Goal: Task Accomplishment & Management: Use online tool/utility

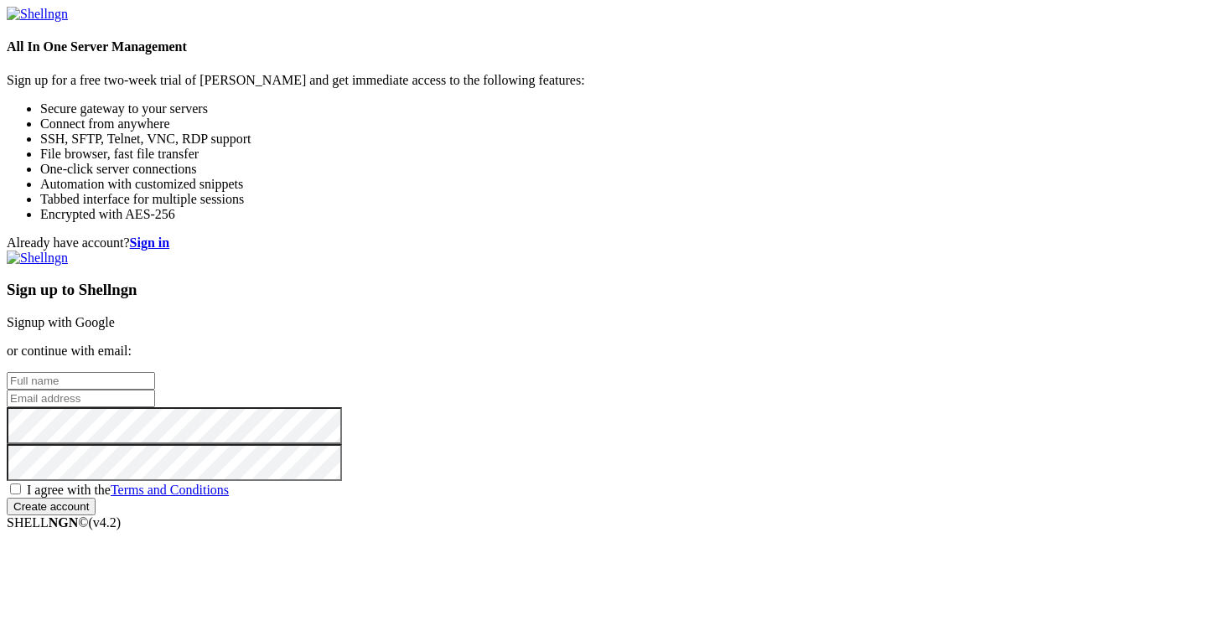
click at [115, 315] on link "Signup with Google" at bounding box center [61, 322] width 108 height 14
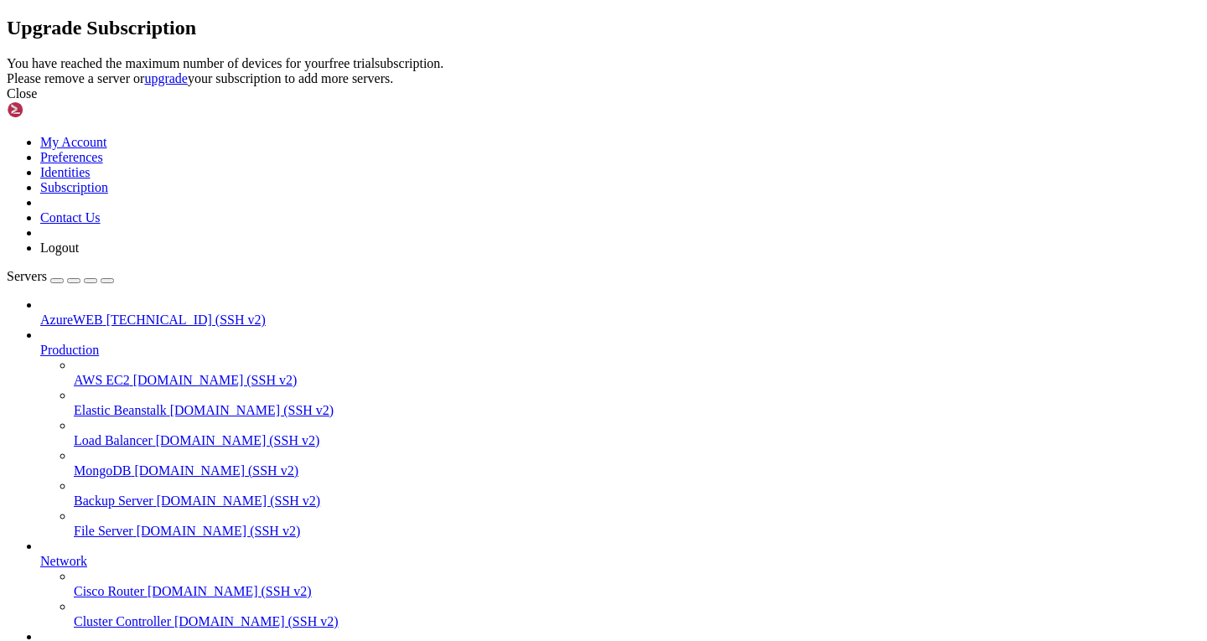
click at [796, 101] on div "Close" at bounding box center [604, 93] width 1194 height 15
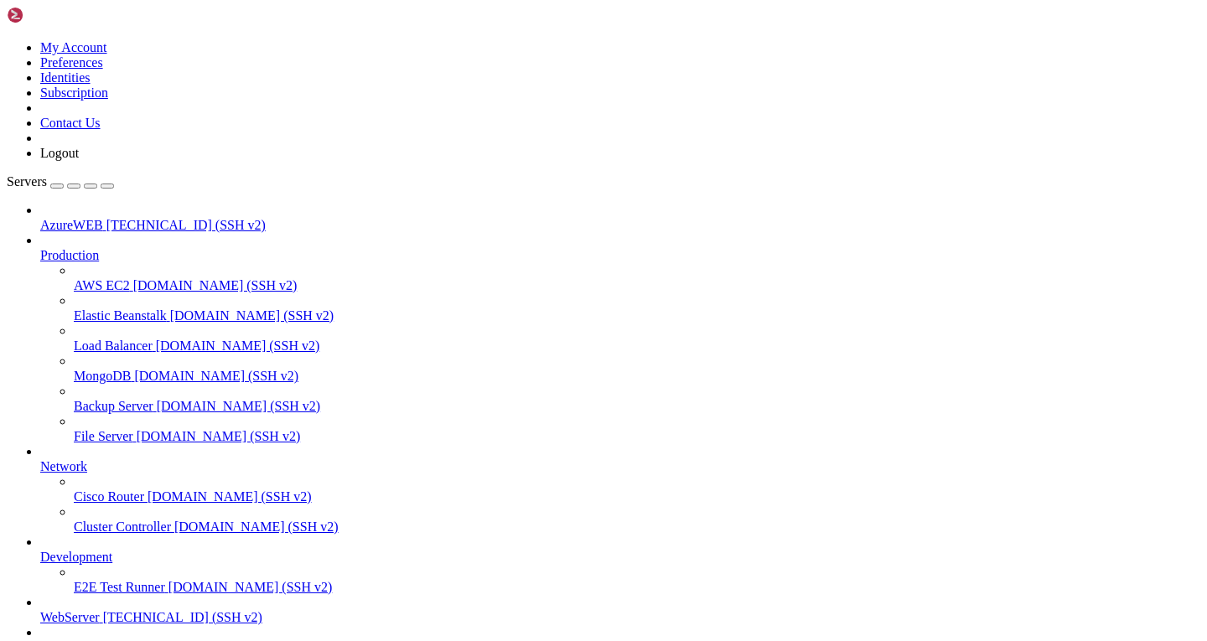
scroll to position [124, 0]
click at [88, 610] on span "WebServer" at bounding box center [70, 617] width 60 height 14
click at [96, 640] on span "[PERSON_NAME]" at bounding box center [93, 647] width 106 height 14
click at [106, 610] on span "[TECHNICAL_ID] (SSH v2)" at bounding box center [182, 617] width 159 height 14
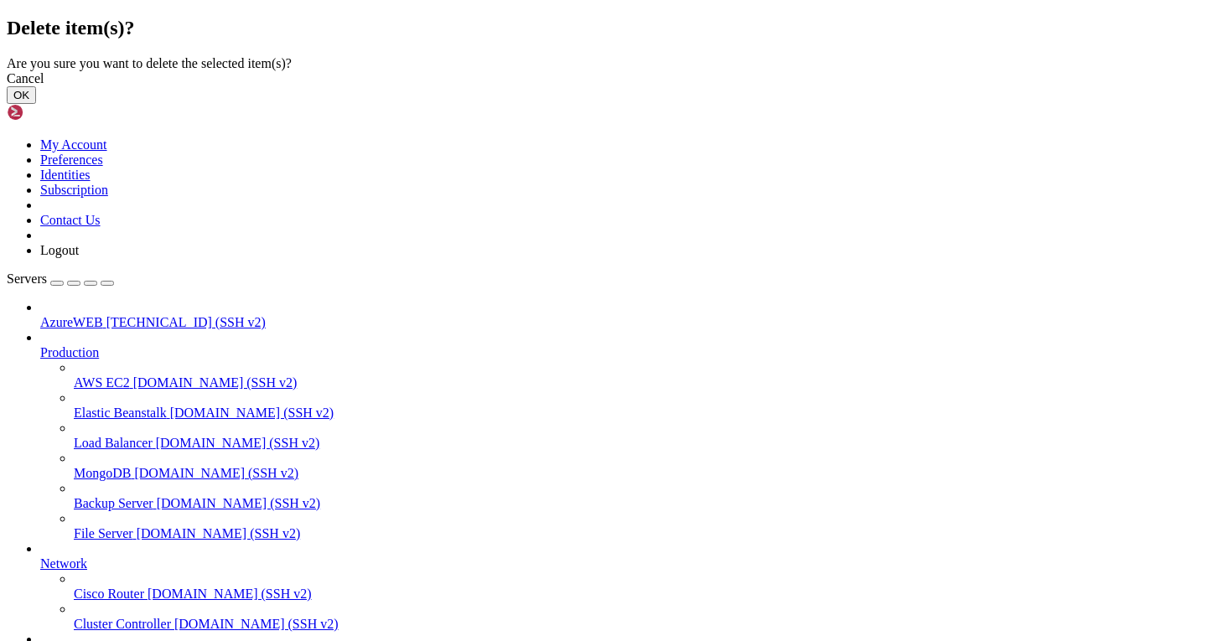
click at [36, 104] on button "OK" at bounding box center [21, 95] width 29 height 18
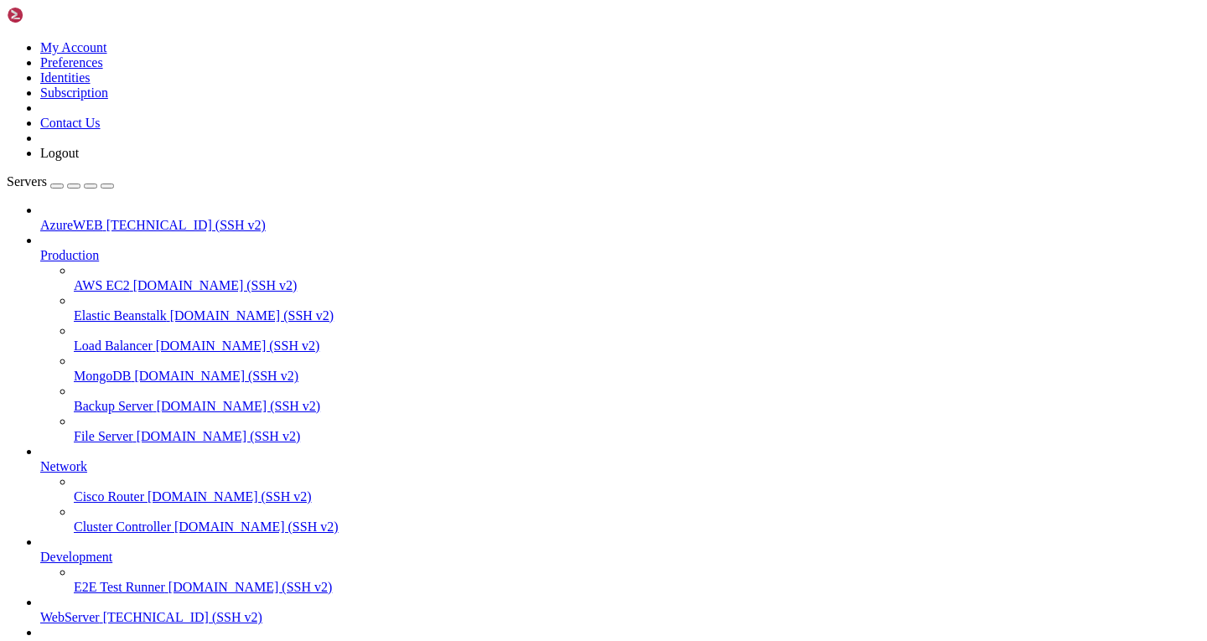
scroll to position [80, 0]
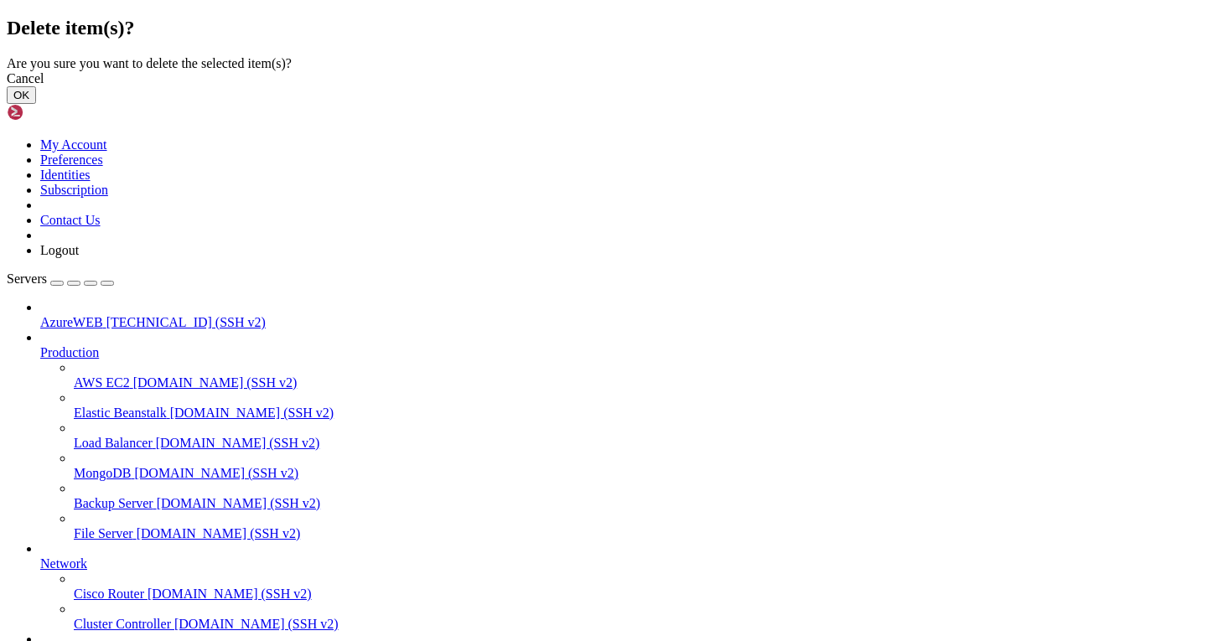
click at [36, 104] on button "OK" at bounding box center [21, 95] width 29 height 18
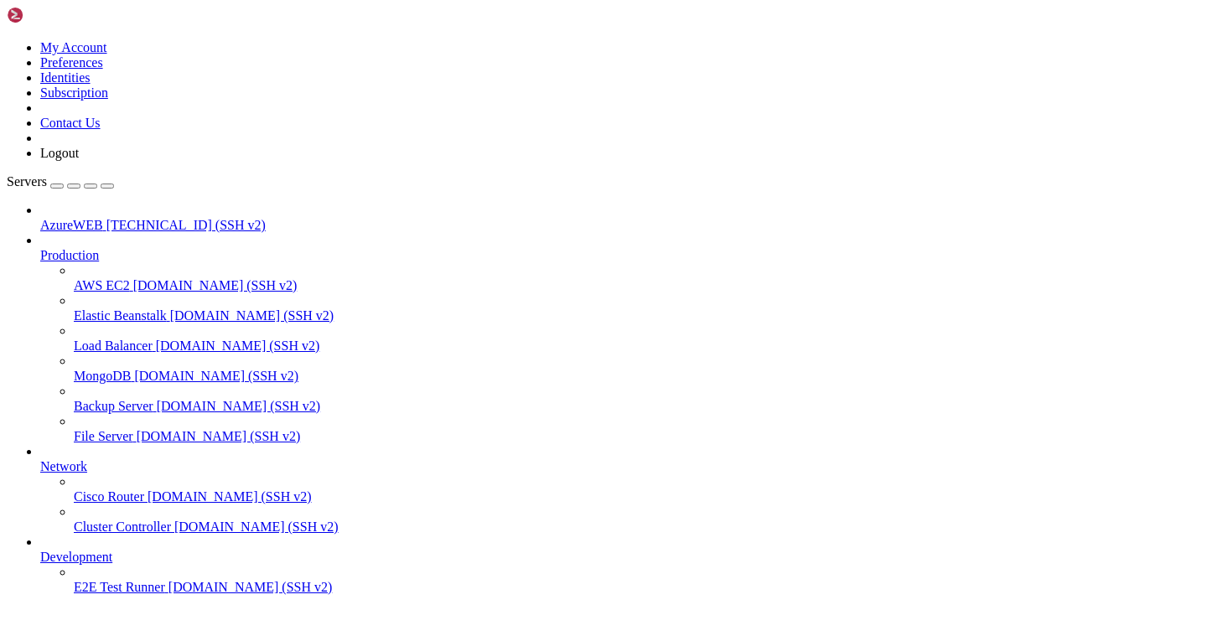
scroll to position [35, 0]
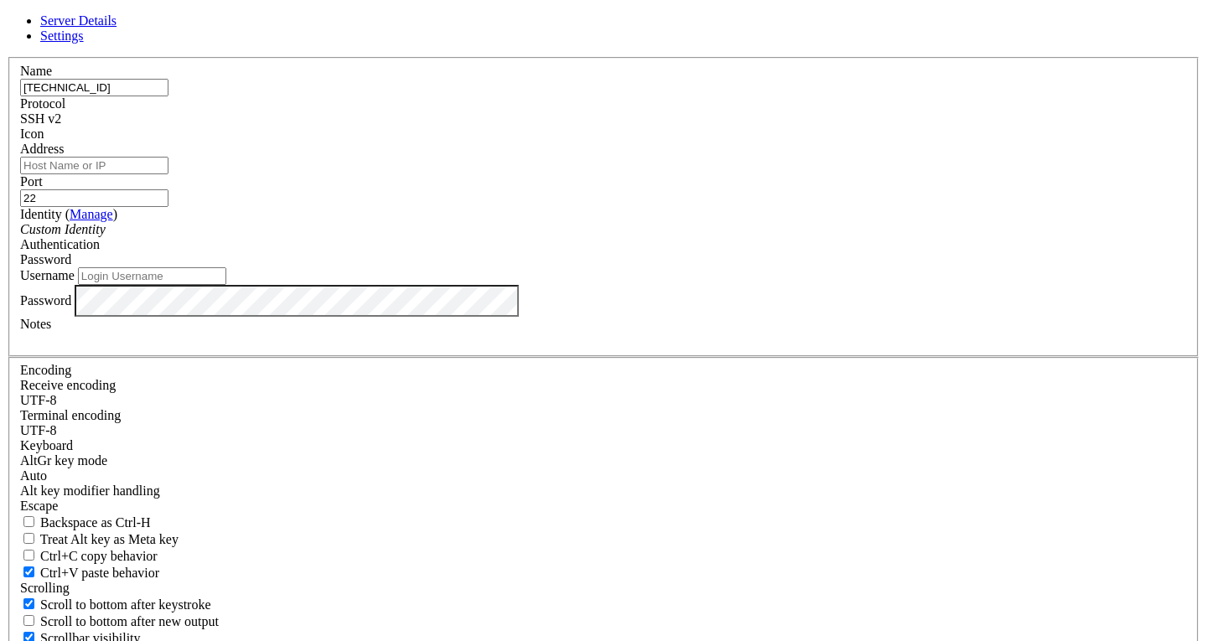
click at [168, 96] on input "[TECHNICAL_ID]" at bounding box center [94, 88] width 148 height 18
type input "[TECHNICAL_ID]"
click at [226, 285] on input "Username" at bounding box center [152, 276] width 148 height 18
type input "Santotomas"
drag, startPoint x: 795, startPoint y: 535, endPoint x: 494, endPoint y: 344, distance: 356.0
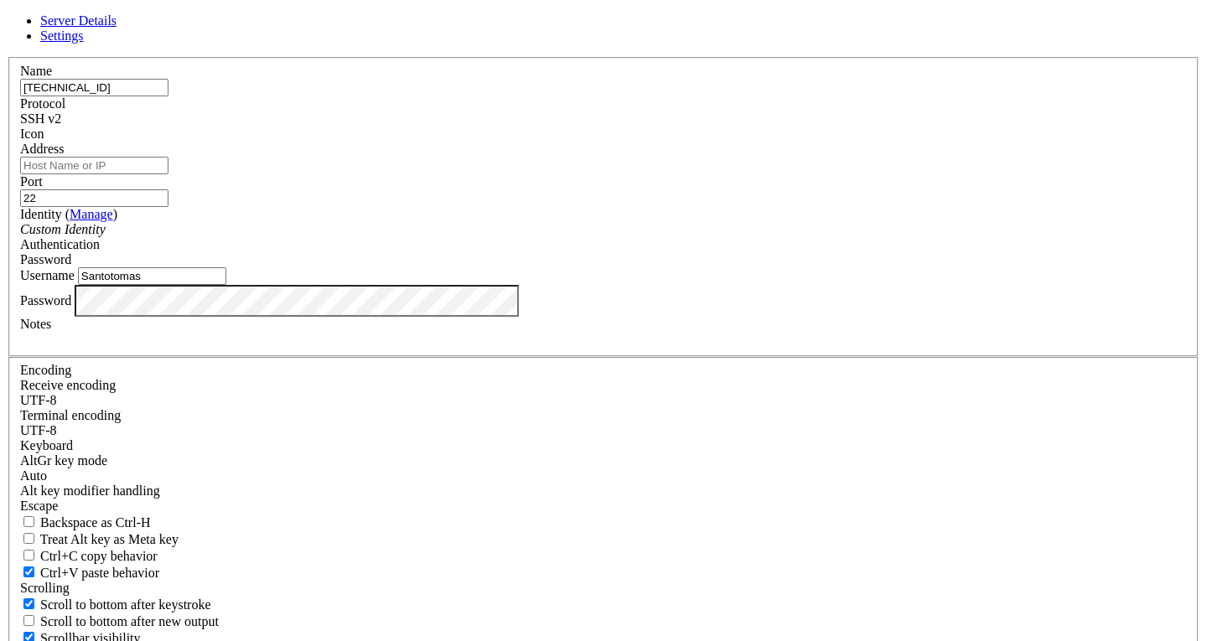
click at [494, 344] on form "Server Details Settings Name [TECHNICAL_ID] Protocol SSH v2 Icon" at bounding box center [604, 359] width 1194 height 692
click at [226, 285] on input "Santotomas" at bounding box center [152, 276] width 148 height 18
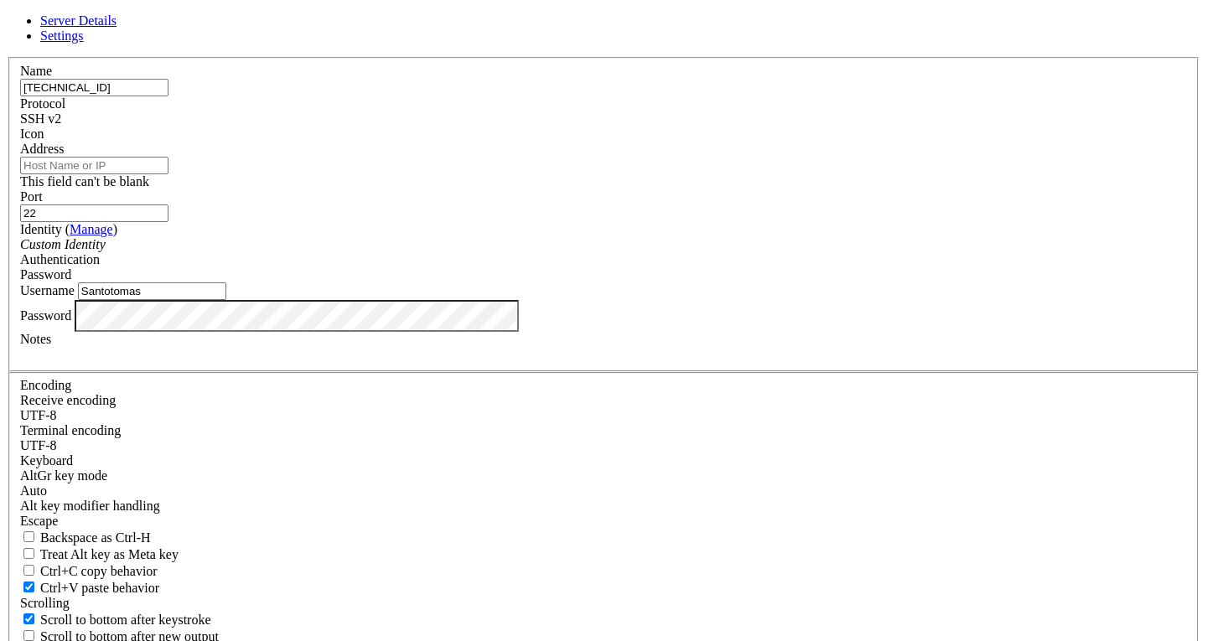
click at [168, 174] on input "Address" at bounding box center [94, 166] width 148 height 18
drag, startPoint x: 487, startPoint y: 153, endPoint x: 267, endPoint y: 128, distance: 221.9
click at [267, 128] on div "Server Details Settings Name [TECHNICAL_ID] Protocol SSH v2 Icon" at bounding box center [604, 366] width 1194 height 707
click at [168, 174] on input "Address" at bounding box center [94, 166] width 148 height 18
paste input "[TECHNICAL_ID]"
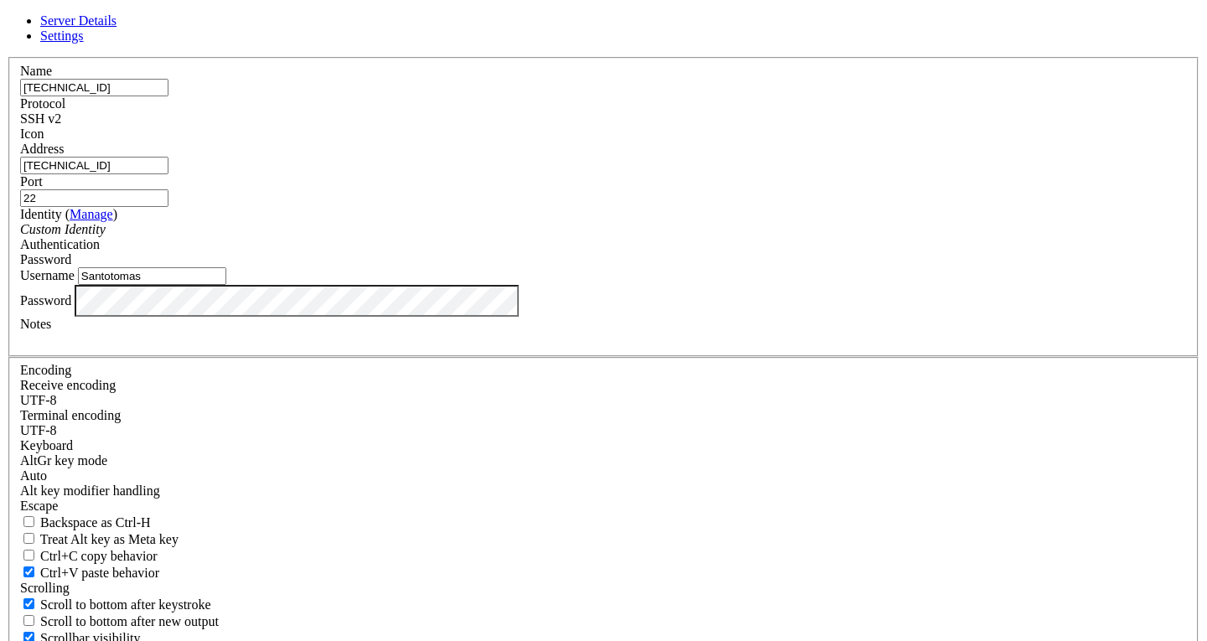
type input "[TECHNICAL_ID]"
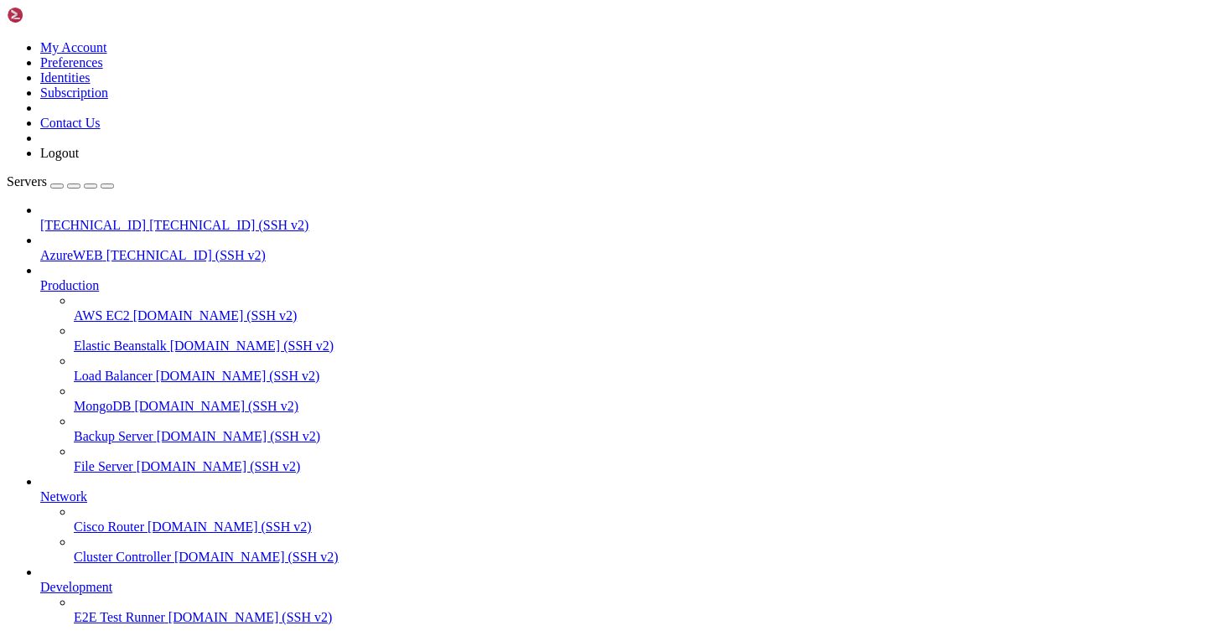
scroll to position [0, 0]
click at [60, 248] on span "AzureWEB" at bounding box center [71, 255] width 63 height 14
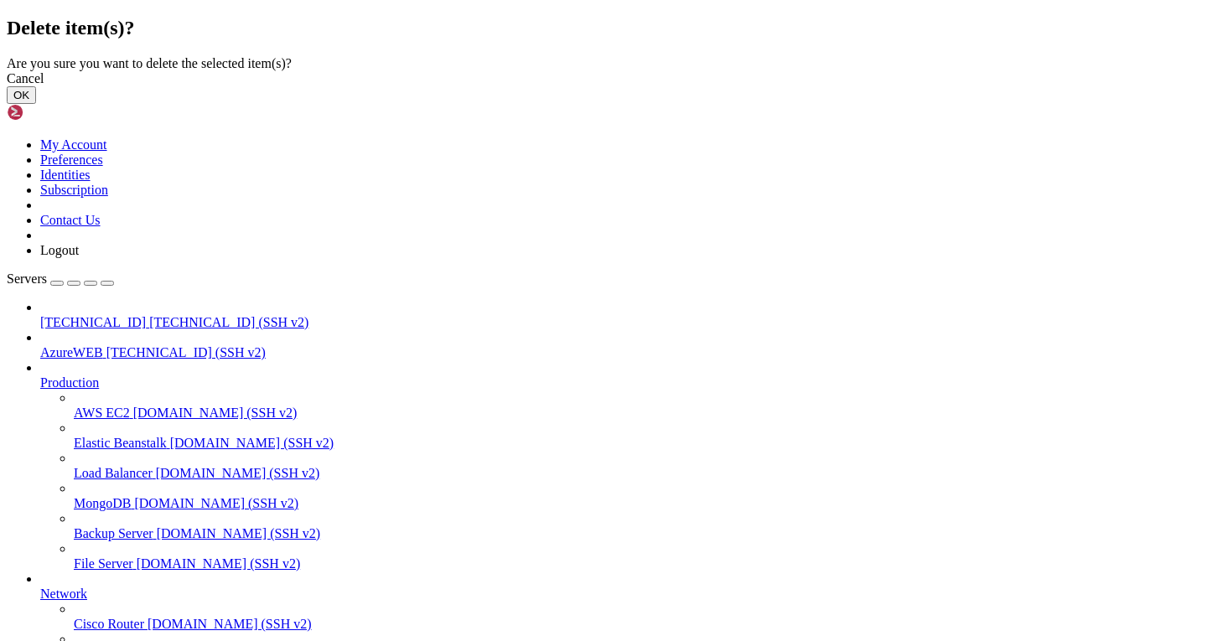
click at [36, 104] on button "OK" at bounding box center [21, 95] width 29 height 18
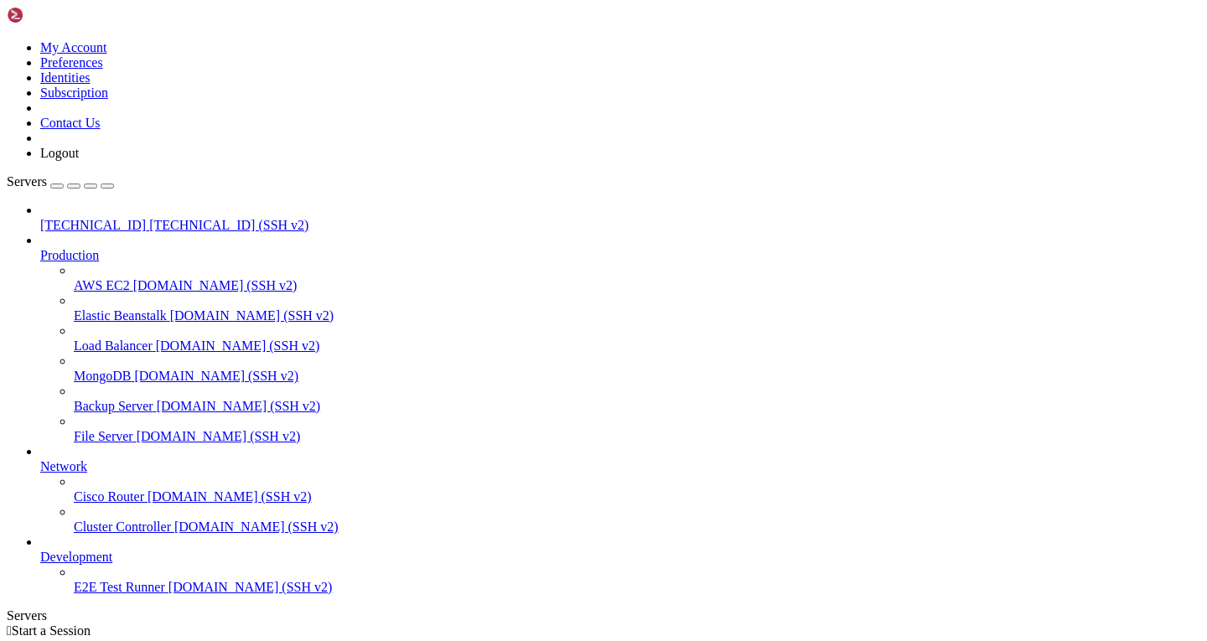
click at [149, 218] on span "[TECHNICAL_ID] (SSH v2)" at bounding box center [228, 225] width 159 height 14
click at [65, 218] on span "[TECHNICAL_ID]" at bounding box center [93, 225] width 106 height 14
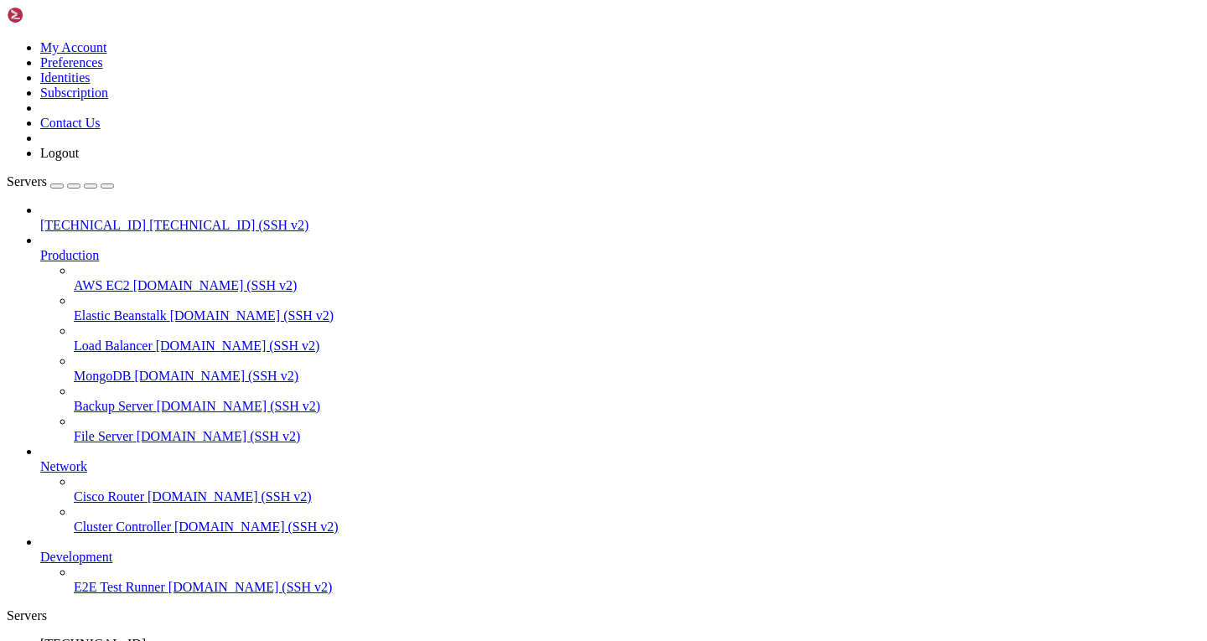
click at [57, 186] on div "button" at bounding box center [57, 186] width 0 height 0
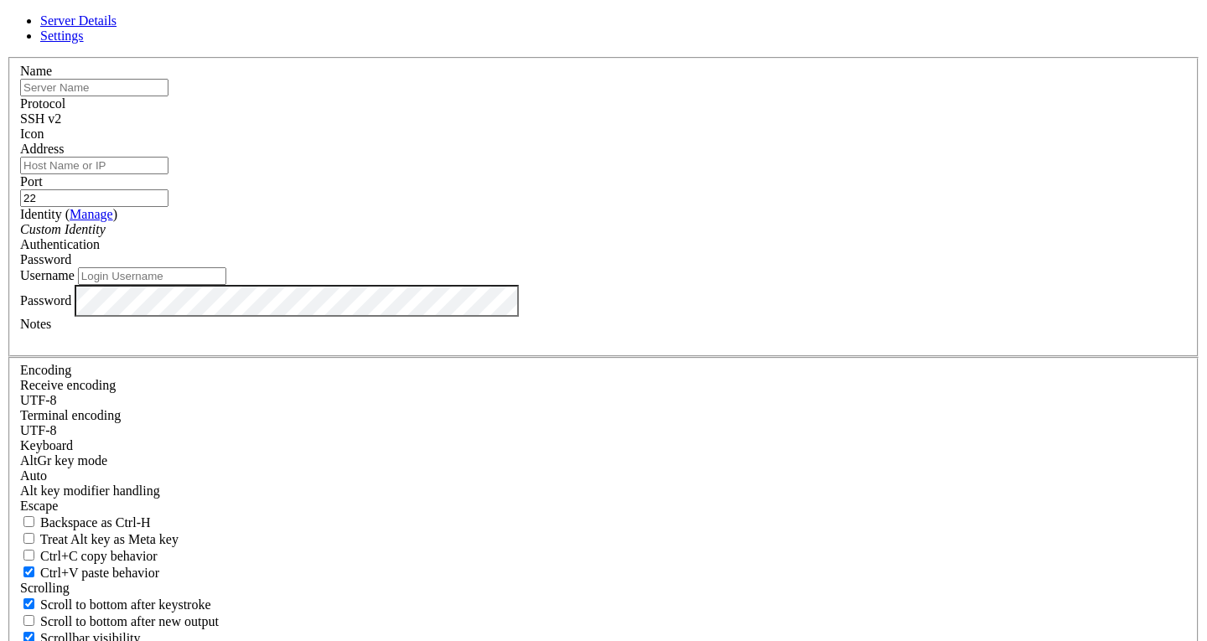
drag, startPoint x: 722, startPoint y: 531, endPoint x: 126, endPoint y: 298, distance: 639.9
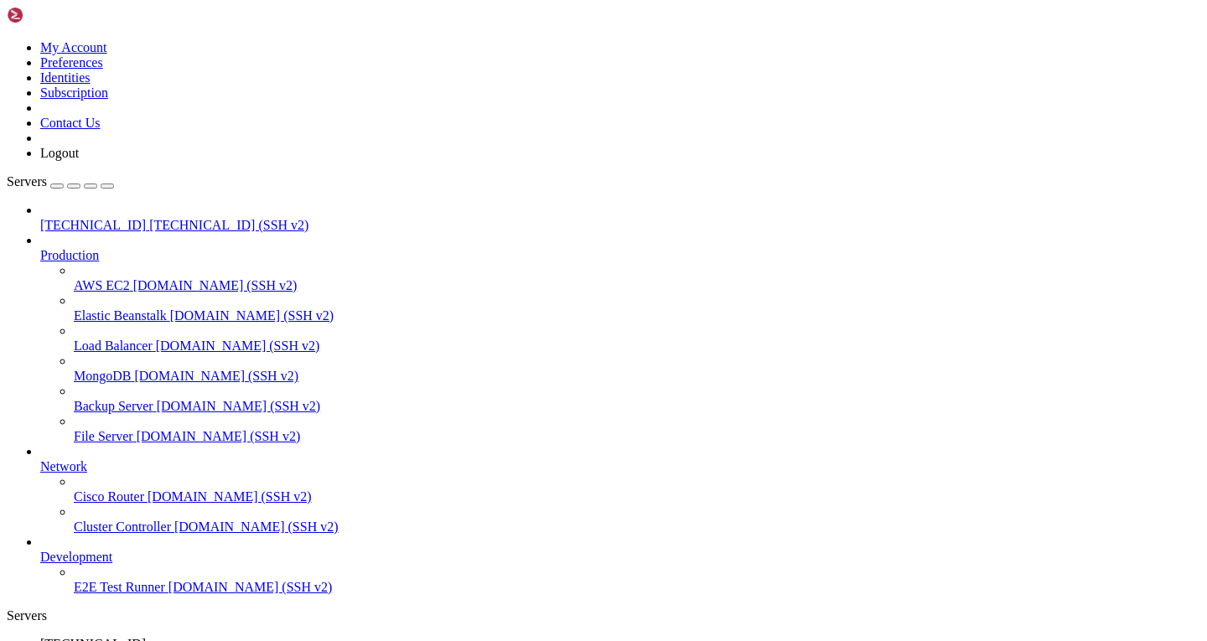
click at [61, 23] on img at bounding box center [55, 15] width 96 height 17
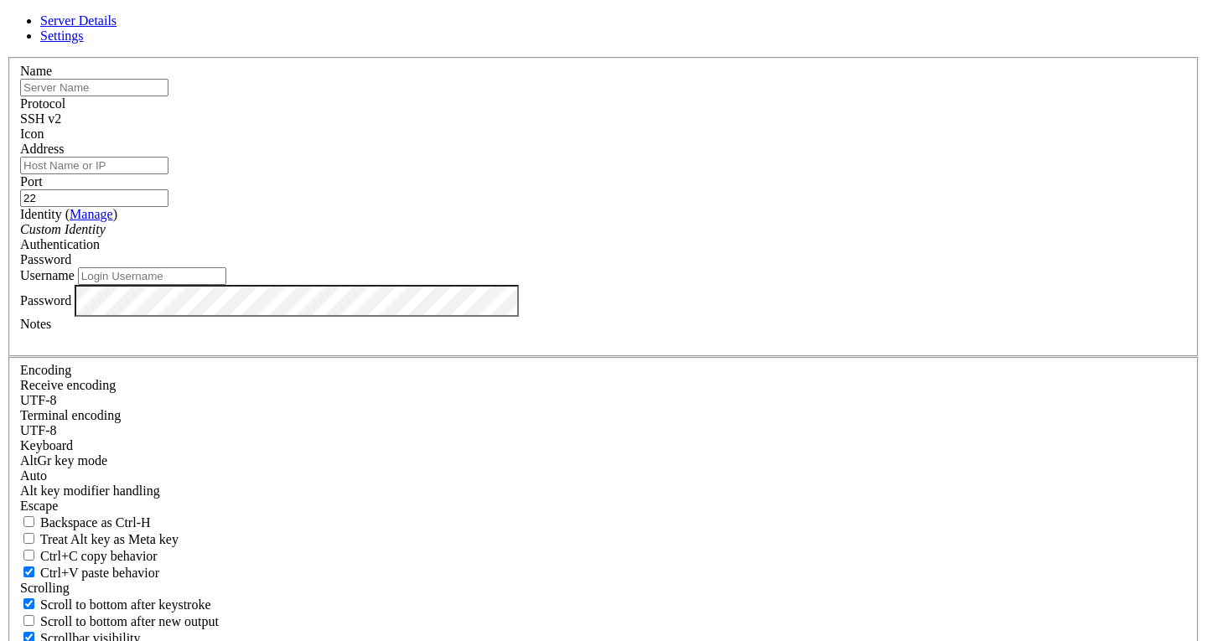
click at [168, 96] on input "text" at bounding box center [94, 88] width 148 height 18
type input "Balanceo"
click at [168, 174] on input "Address" at bounding box center [94, 166] width 148 height 18
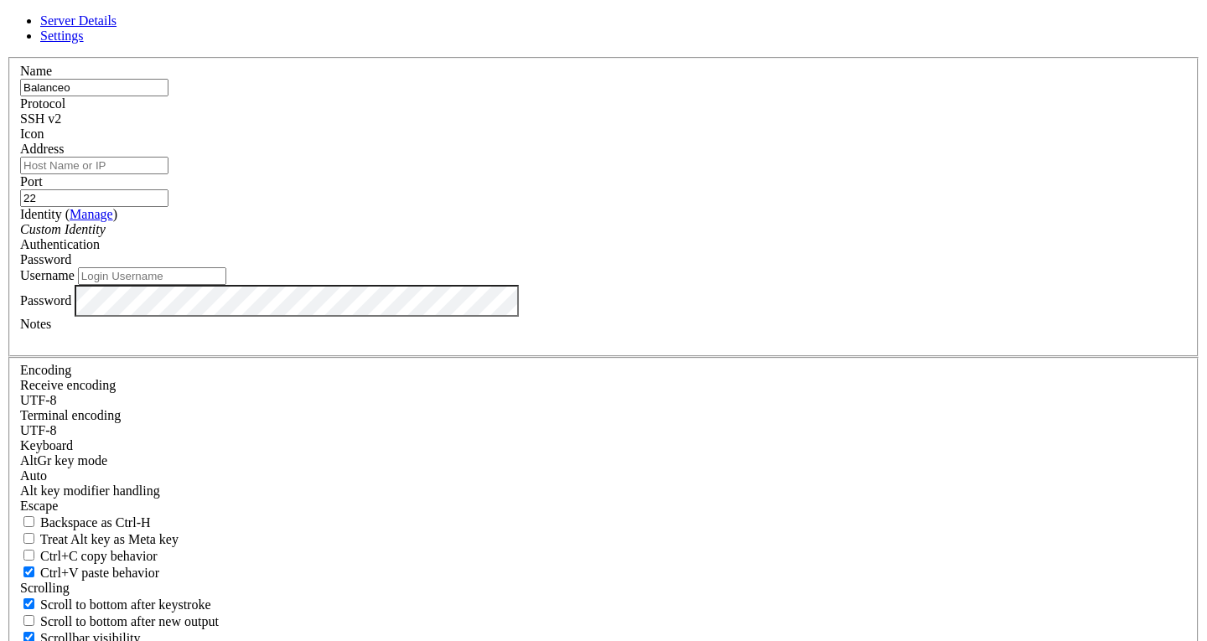
paste input "[TECHNICAL_ID]"
type input "[TECHNICAL_ID]"
click at [226, 285] on input "Username" at bounding box center [152, 276] width 148 height 18
click at [7, 57] on icon at bounding box center [7, 57] width 0 height 0
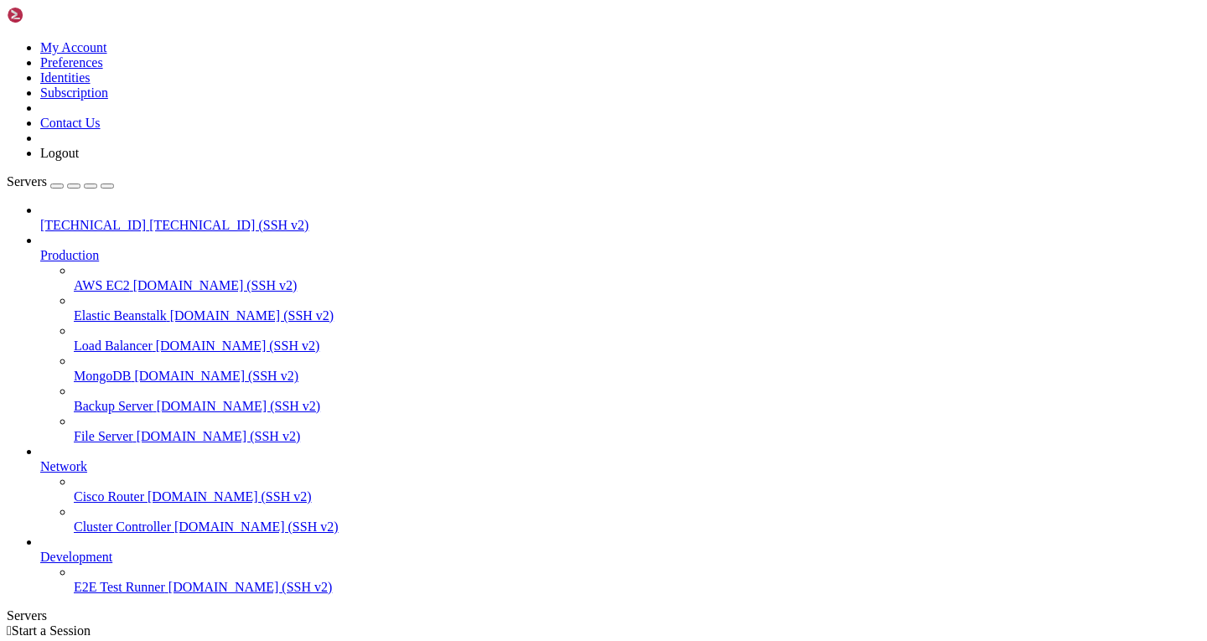
click at [74, 218] on span "[TECHNICAL_ID]" at bounding box center [93, 225] width 106 height 14
click at [85, 218] on span "[TECHNICAL_ID]" at bounding box center [93, 225] width 106 height 14
drag, startPoint x: 107, startPoint y: 1395, endPoint x: 21, endPoint y: 1385, distance: 86.9
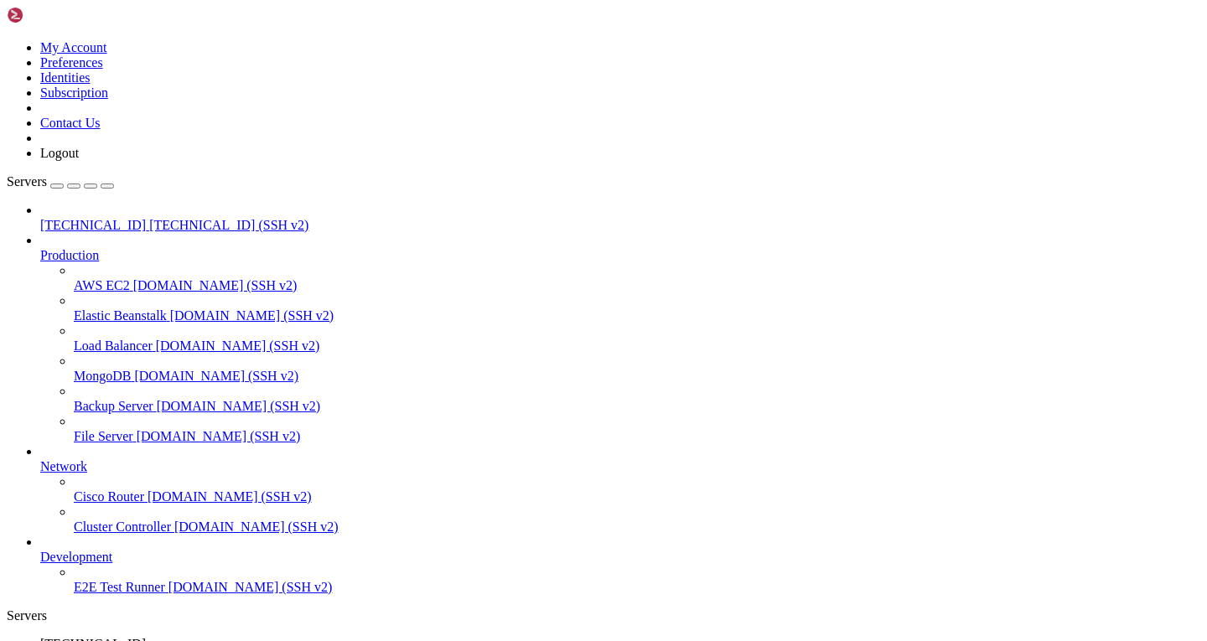
drag, startPoint x: 114, startPoint y: 1390, endPoint x: 17, endPoint y: 1386, distance: 97.3
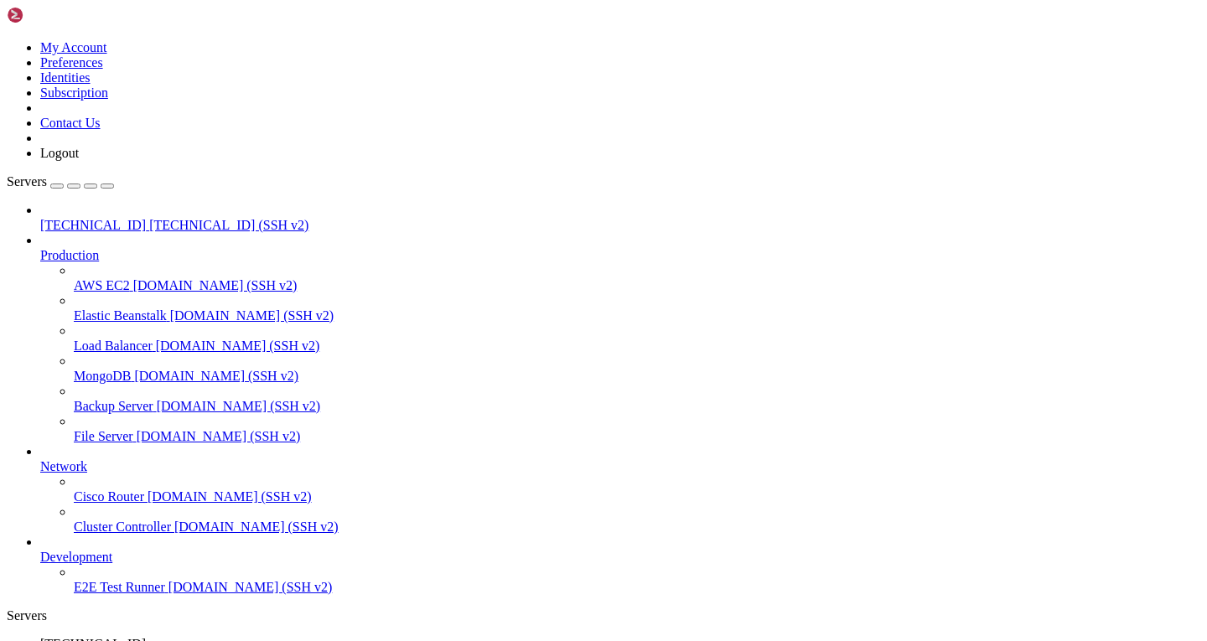
drag, startPoint x: 218, startPoint y: 1442, endPoint x: 178, endPoint y: 1441, distance: 40.2
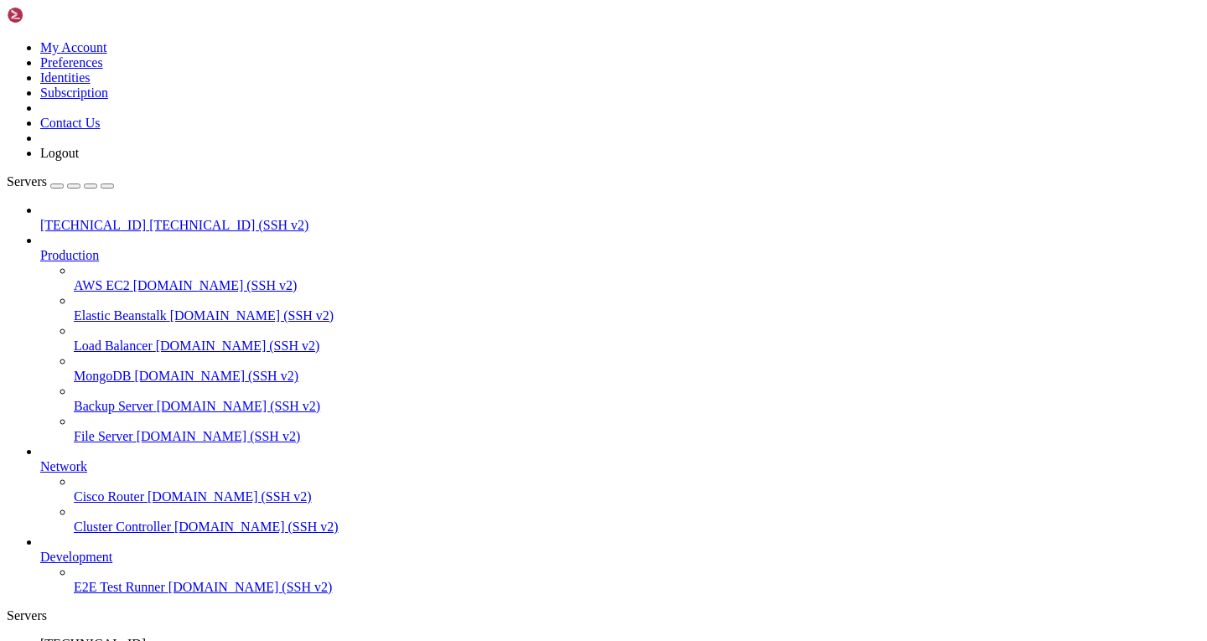
drag, startPoint x: 147, startPoint y: 1287, endPoint x: 335, endPoint y: 1280, distance: 188.7
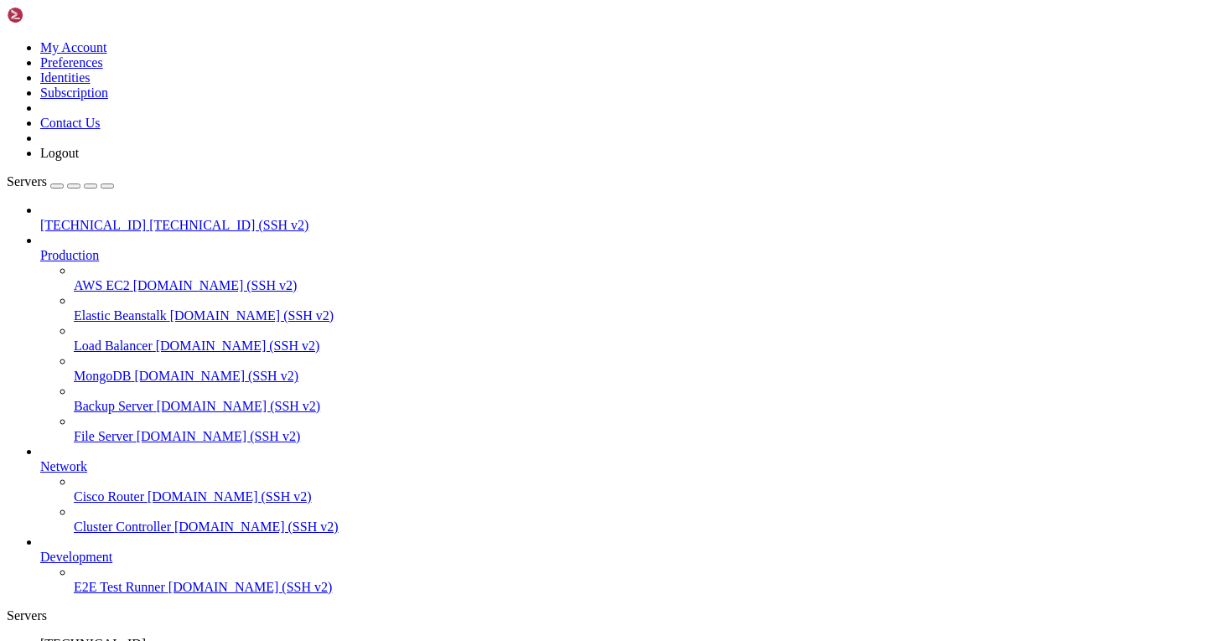
drag, startPoint x: 386, startPoint y: 1438, endPoint x: 174, endPoint y: 1427, distance: 212.3
